Goal: Entertainment & Leisure: Consume media (video, audio)

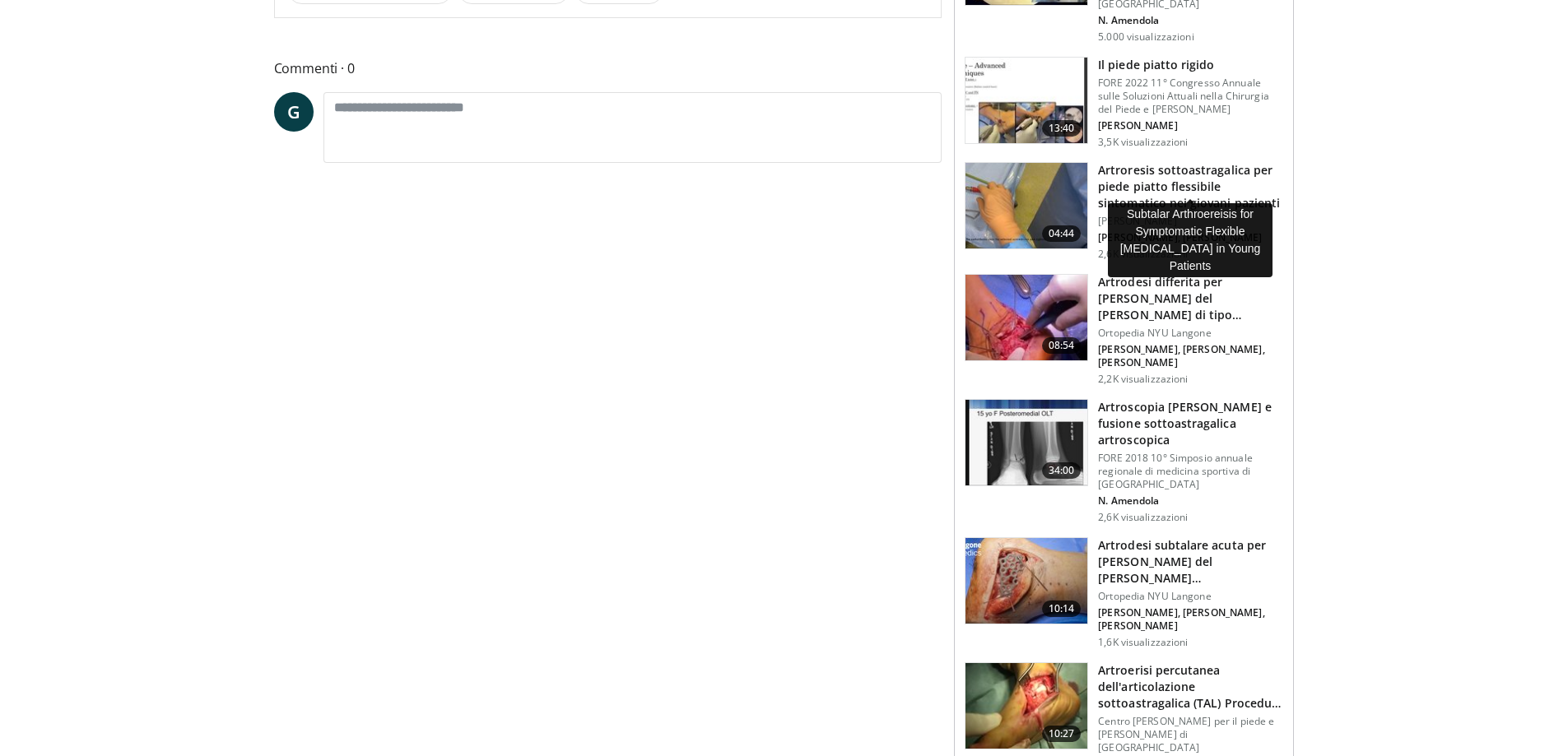
scroll to position [659, 0]
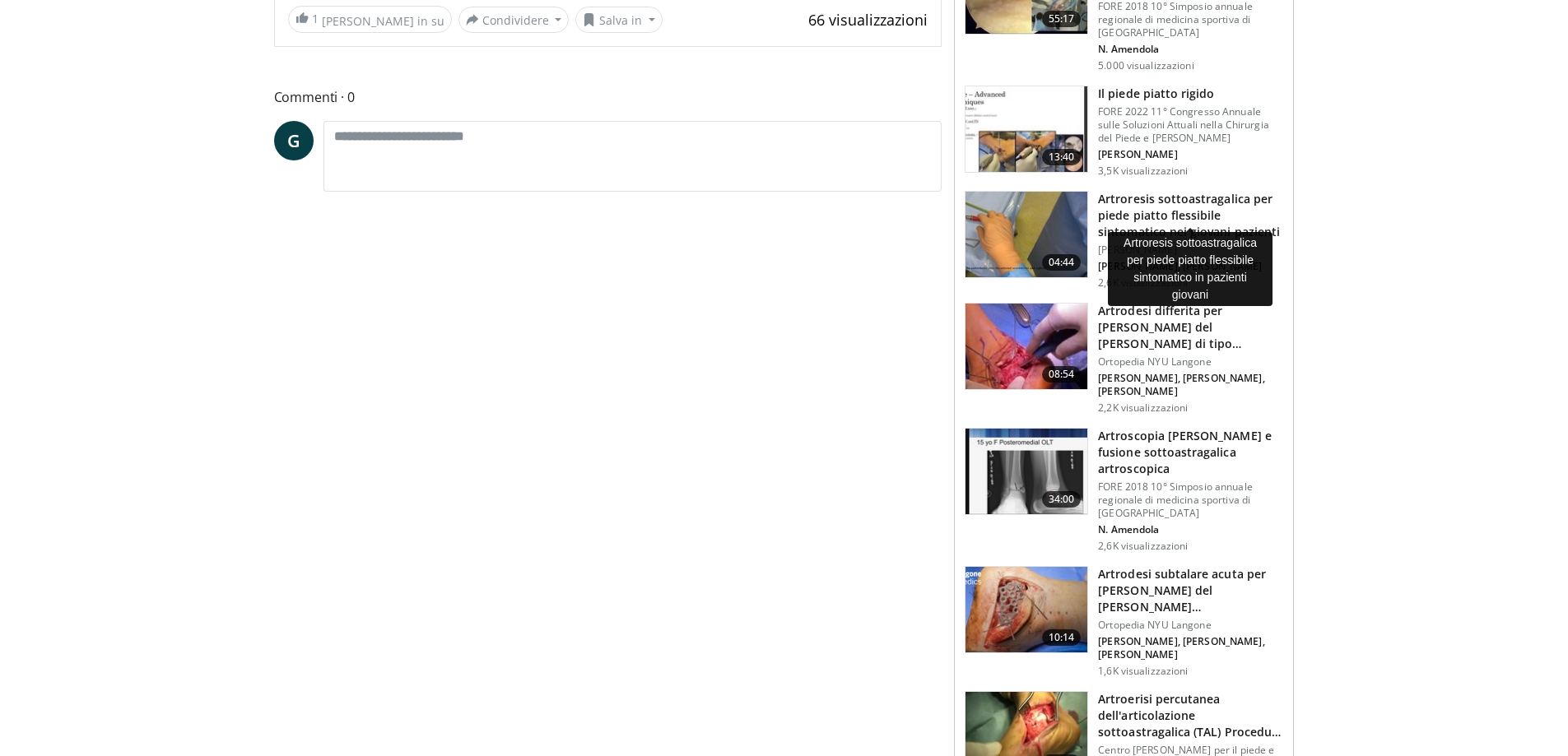
click at [1169, 195] on font "Artroresis sottoastragalica per piede piatto flessibile sintomatico nei giovani…" at bounding box center [1189, 215] width 182 height 48
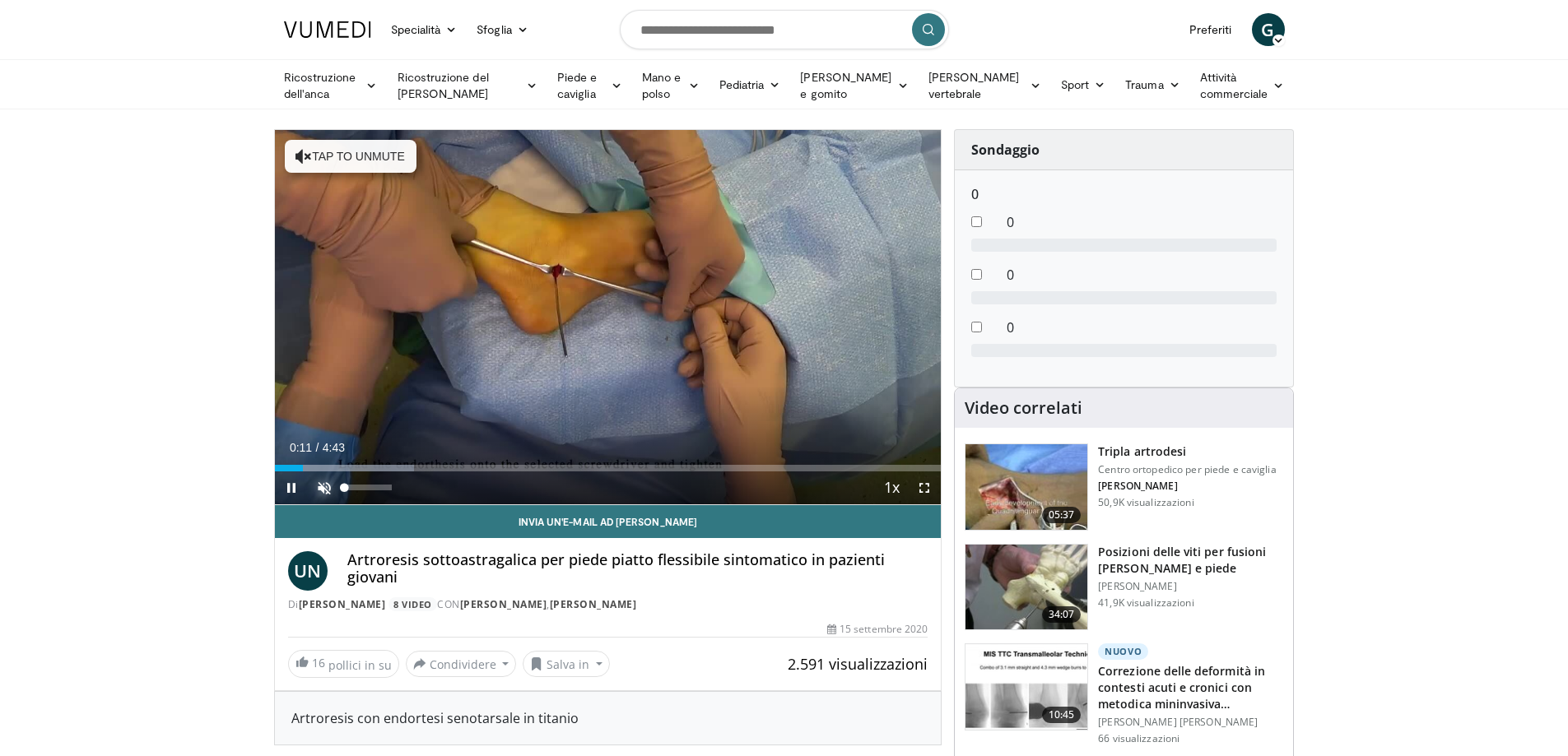
click at [322, 482] on span "Video Player" at bounding box center [324, 488] width 33 height 33
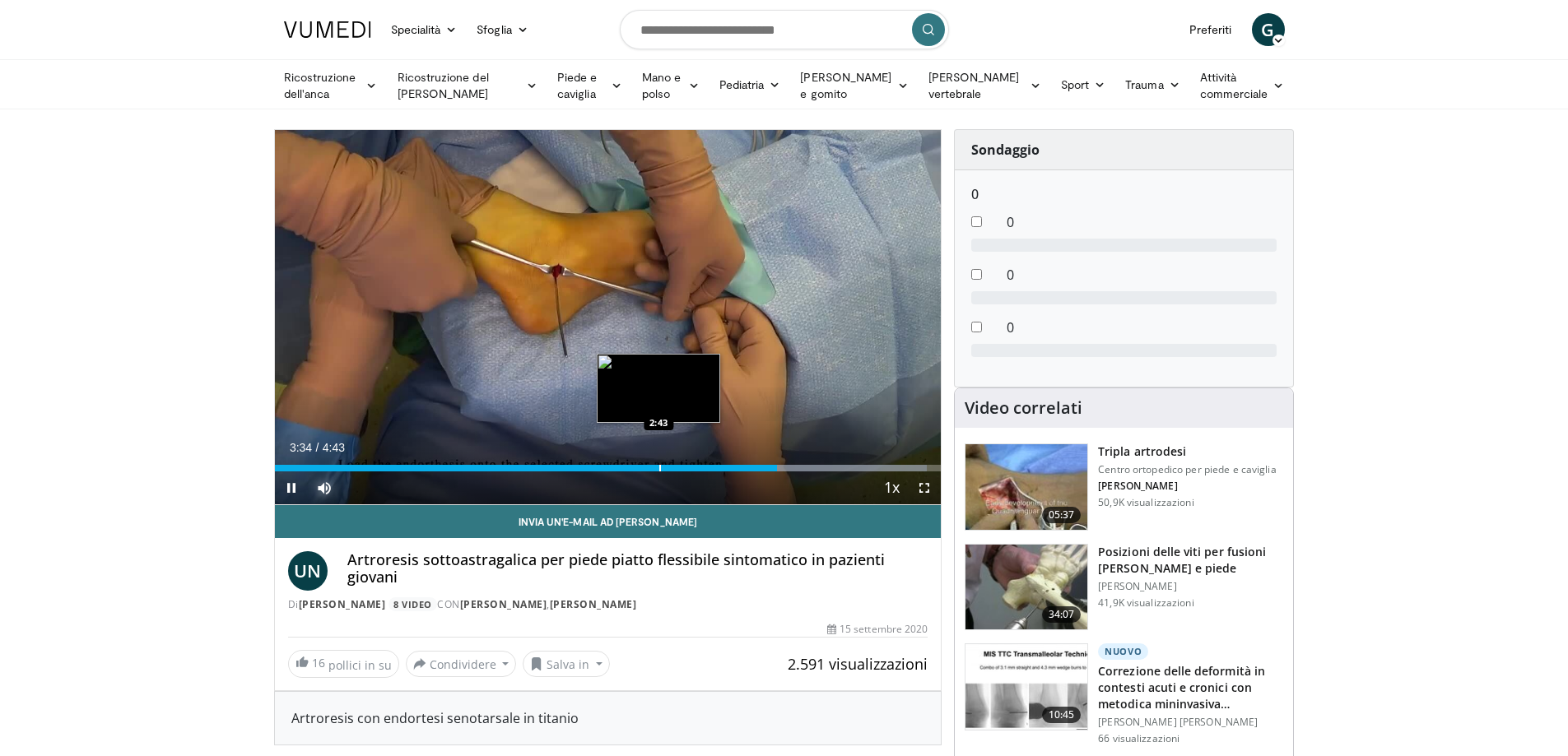
click at [660, 470] on div "Progress Bar" at bounding box center [660, 469] width 2 height 7
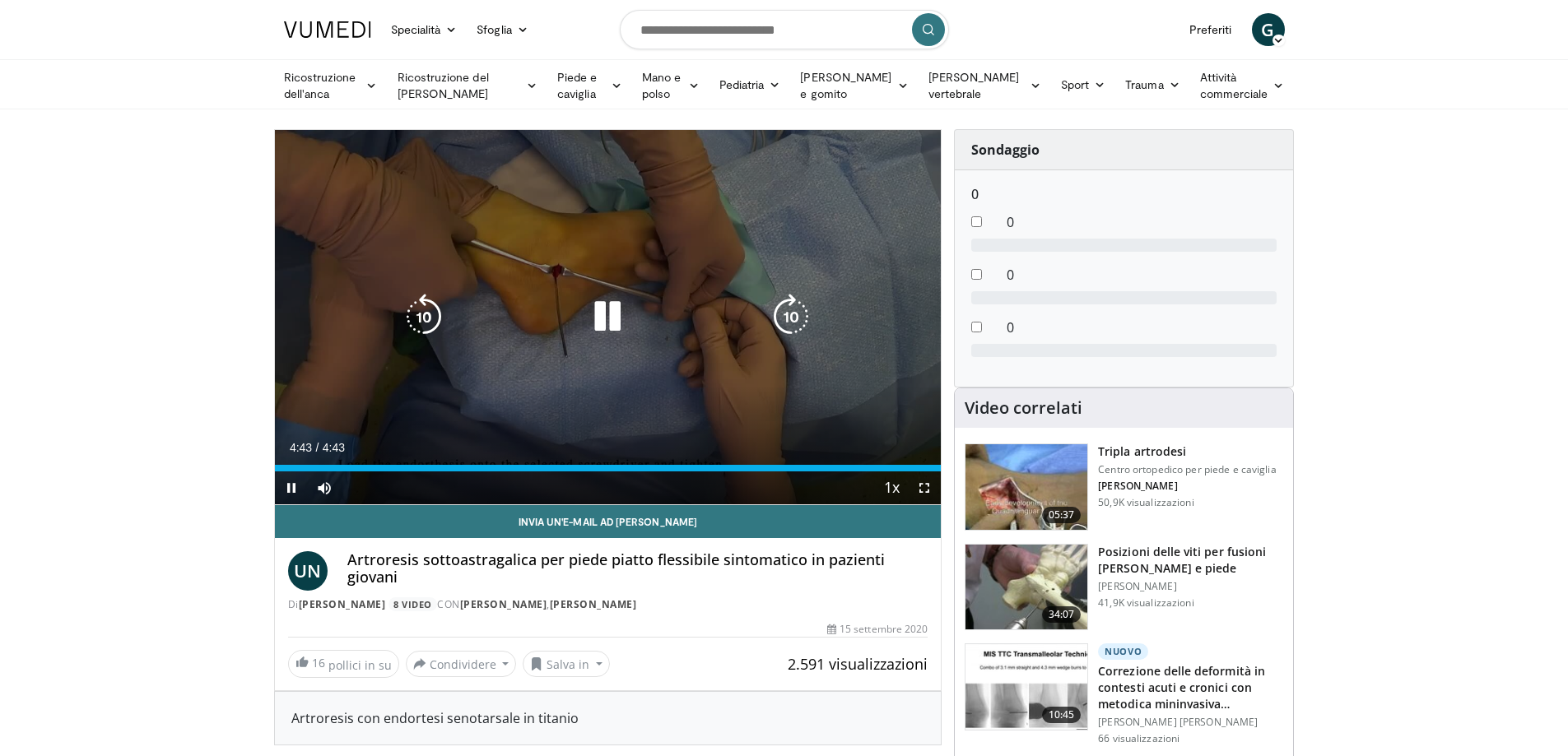
click at [620, 320] on icon "Video Player" at bounding box center [607, 316] width 46 height 46
click at [595, 314] on icon "Video Player" at bounding box center [607, 316] width 46 height 46
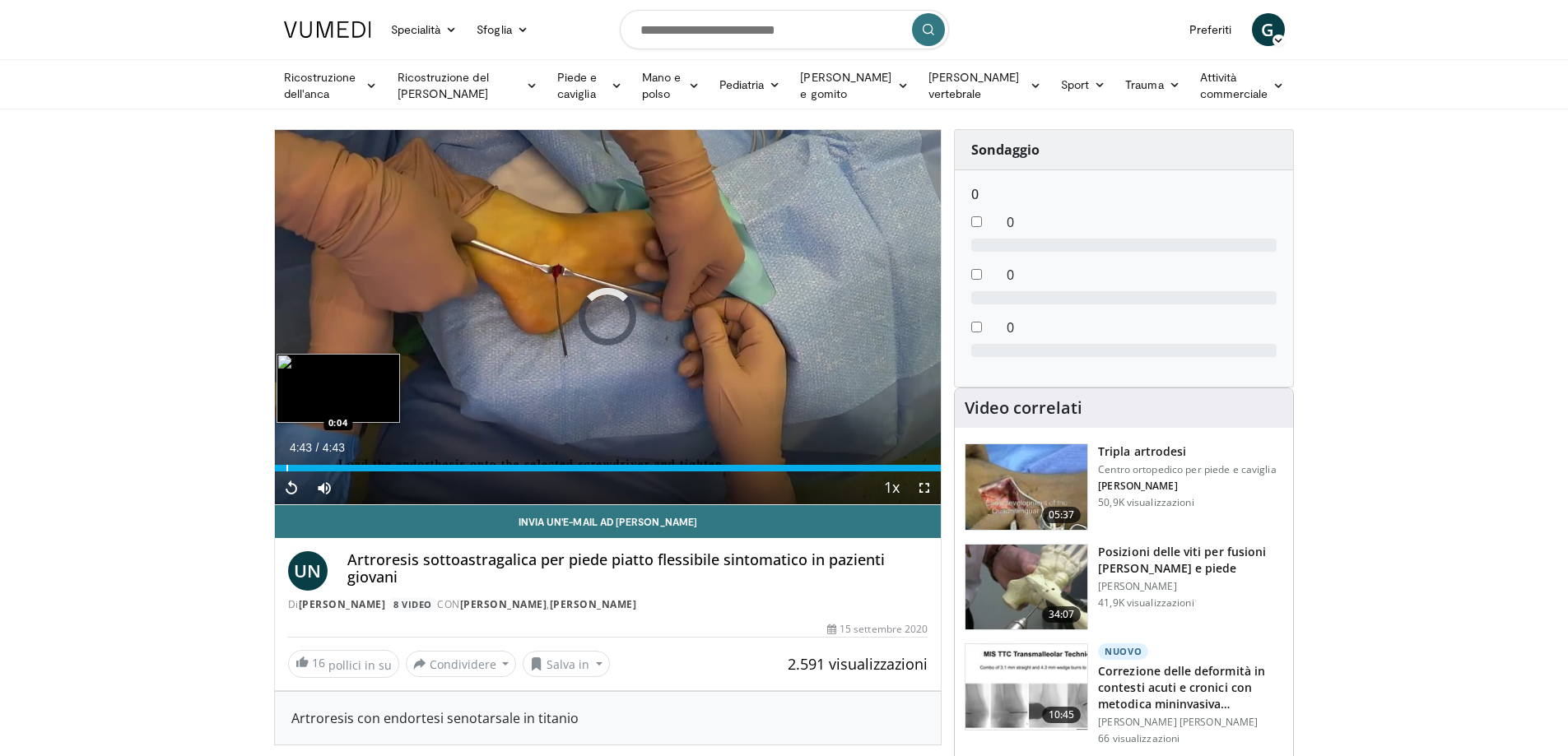
click at [286, 464] on div "Loaded : 0.00% 0:05 0:04" at bounding box center [608, 464] width 667 height 16
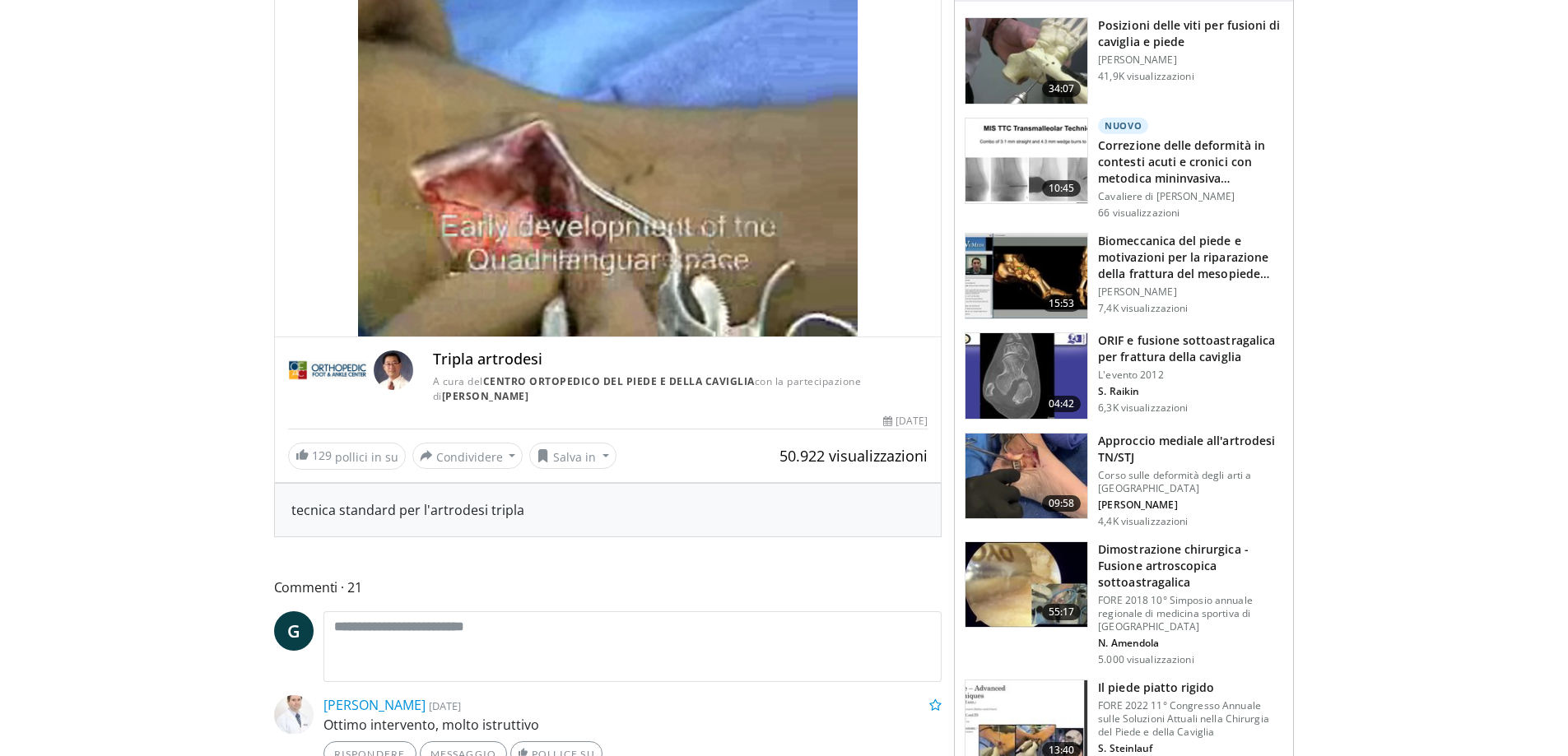
scroll to position [82, 0]
